Goal: Task Accomplishment & Management: Use online tool/utility

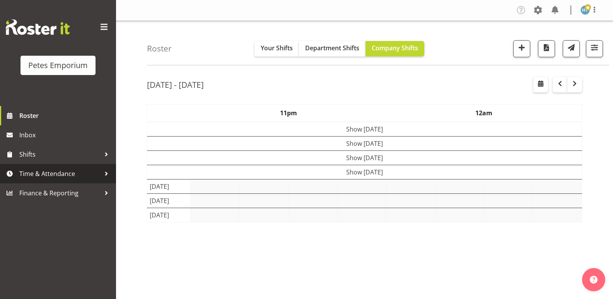
click at [55, 171] on span "Time & Attendance" at bounding box center [59, 174] width 81 height 12
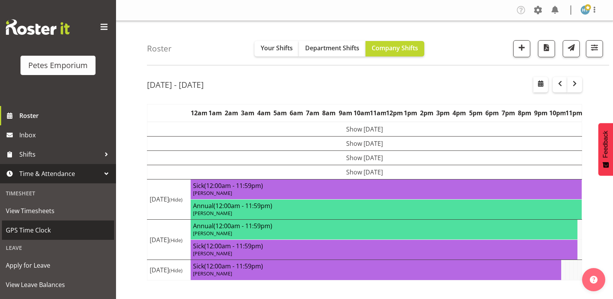
click at [37, 229] on span "GPS Time Clock" at bounding box center [58, 230] width 104 height 12
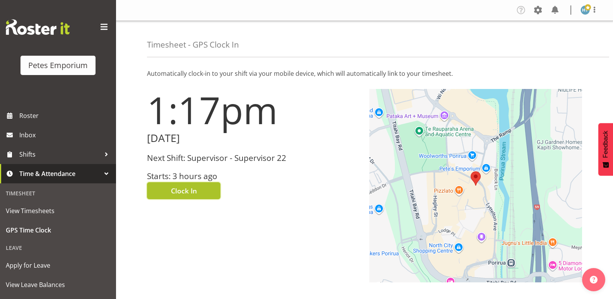
click at [202, 191] on button "Clock In" at bounding box center [183, 190] width 73 height 17
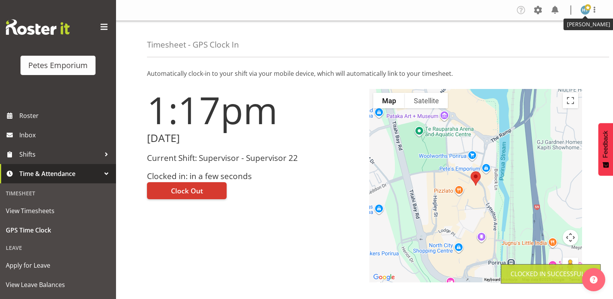
click at [583, 12] on img at bounding box center [584, 9] width 9 height 9
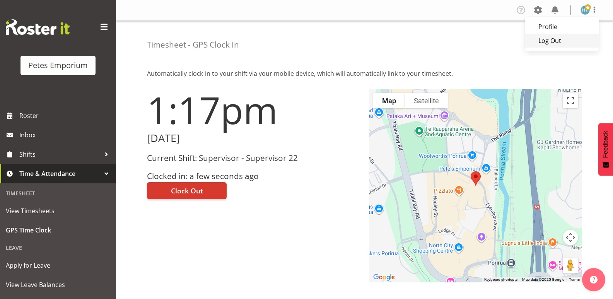
click at [555, 39] on link "Log Out" at bounding box center [561, 41] width 74 height 14
